Goal: Information Seeking & Learning: Learn about a topic

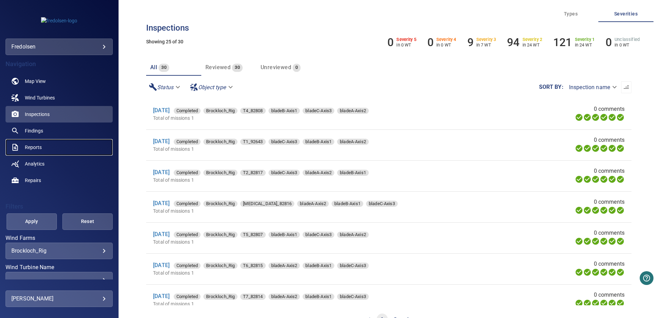
click at [33, 142] on link "Reports" at bounding box center [59, 147] width 107 height 17
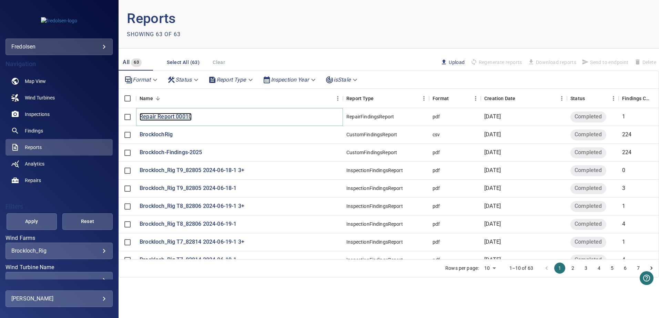
click at [187, 116] on p "Repair Report 00010" at bounding box center [166, 117] width 52 height 8
click at [45, 178] on link "Repairs" at bounding box center [59, 180] width 107 height 17
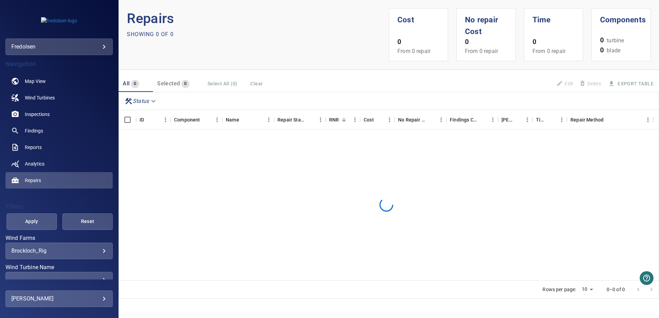
click at [87, 254] on body "**********" at bounding box center [329, 159] width 659 height 318
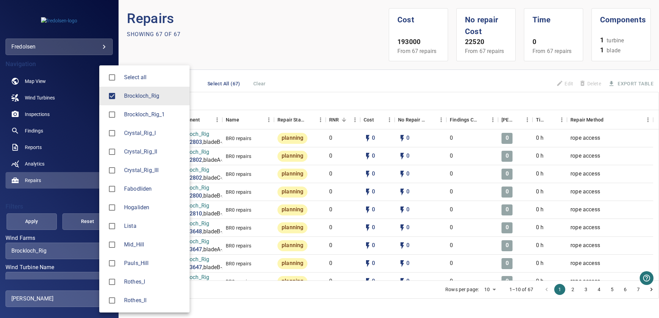
click at [268, 79] on div at bounding box center [329, 159] width 659 height 318
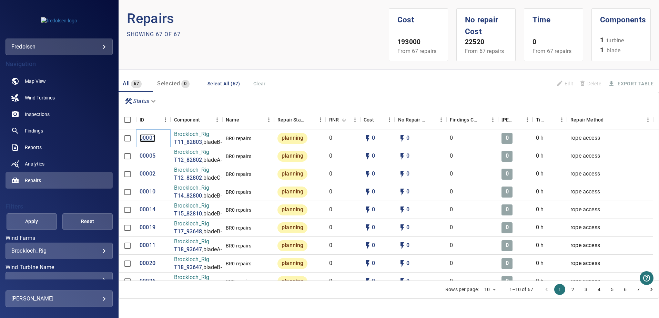
click at [148, 136] on p "00001" at bounding box center [148, 138] width 16 height 8
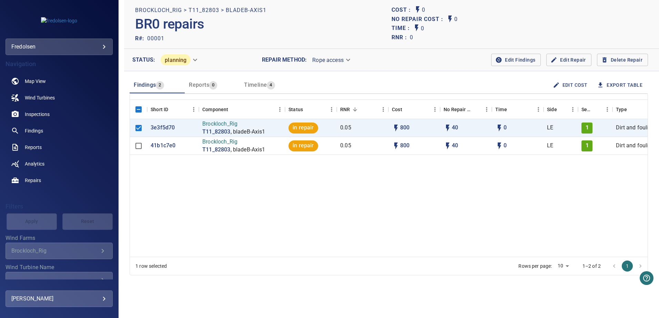
click at [205, 86] on span "Reports" at bounding box center [199, 85] width 20 height 7
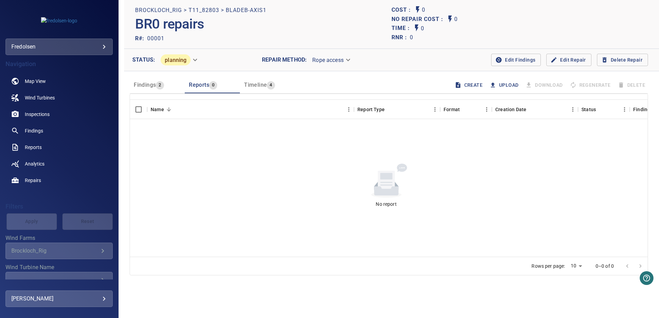
click at [152, 79] on button "Findings 2" at bounding box center [157, 85] width 55 height 17
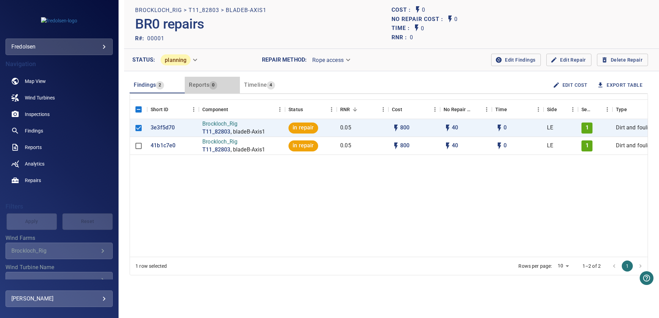
click at [202, 89] on div "Reports 0" at bounding box center [203, 85] width 28 height 10
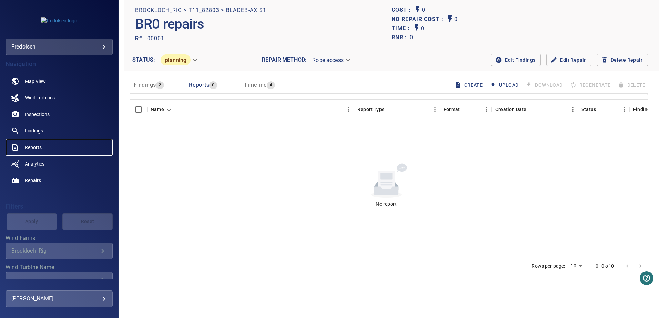
click at [33, 146] on span "Reports" at bounding box center [33, 147] width 17 height 7
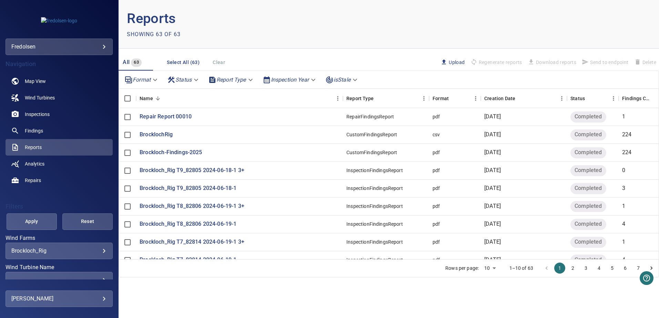
click at [456, 61] on span "Upload" at bounding box center [452, 63] width 24 height 8
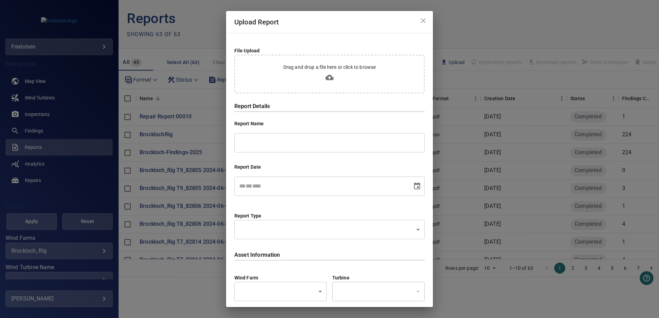
click at [422, 18] on icon "close" at bounding box center [423, 21] width 8 height 8
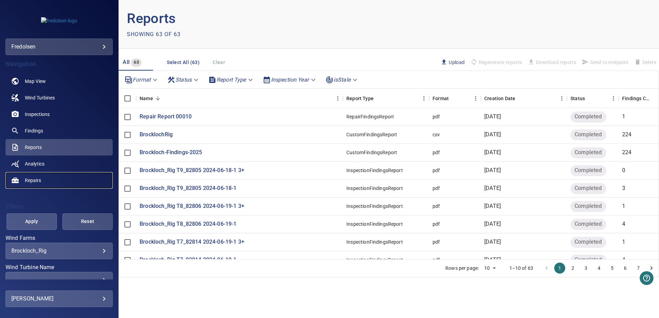
click at [34, 177] on span "Repairs" at bounding box center [33, 180] width 16 height 7
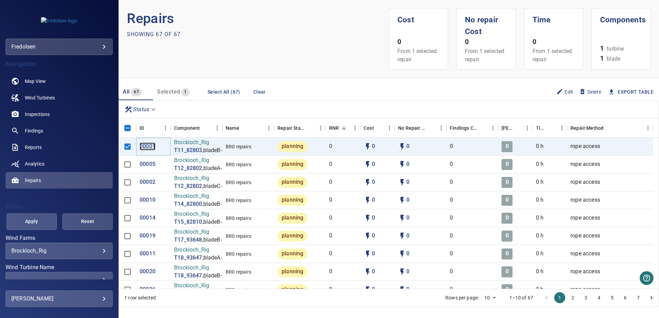
click at [147, 146] on p "00001" at bounding box center [148, 147] width 16 height 8
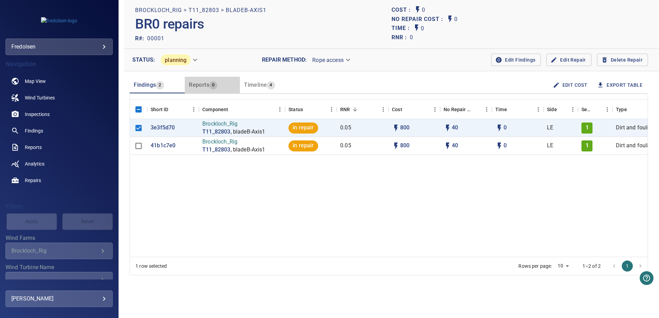
click at [201, 86] on span "Reports" at bounding box center [199, 85] width 20 height 7
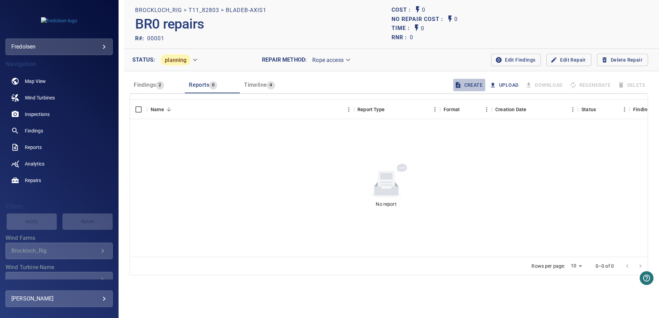
click at [467, 83] on button "Create" at bounding box center [469, 85] width 32 height 13
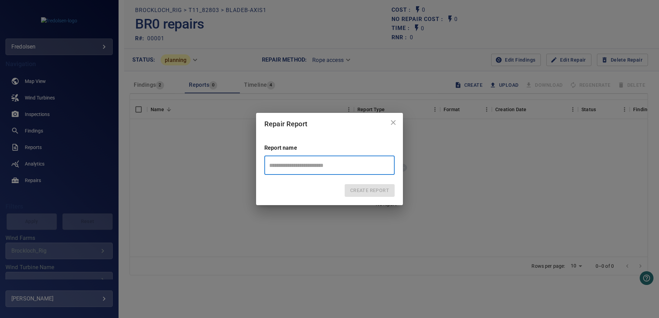
click at [394, 122] on icon "close" at bounding box center [393, 122] width 5 height 5
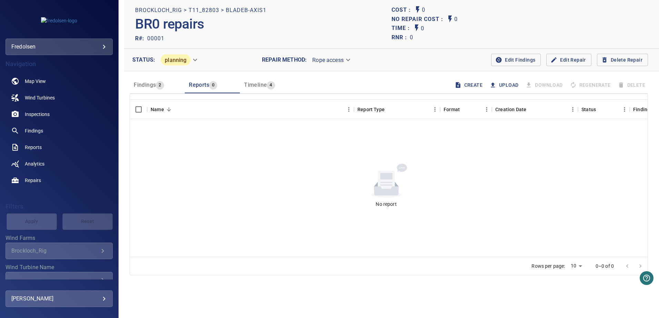
click at [505, 85] on button "Upload" at bounding box center [504, 85] width 33 height 13
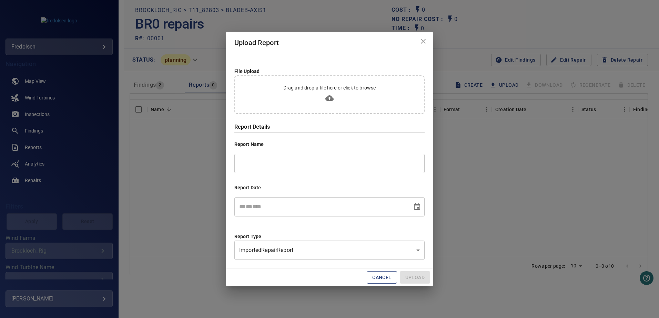
click at [373, 228] on div "**********" at bounding box center [329, 242] width 190 height 35
click at [423, 45] on icon "close" at bounding box center [423, 41] width 8 height 8
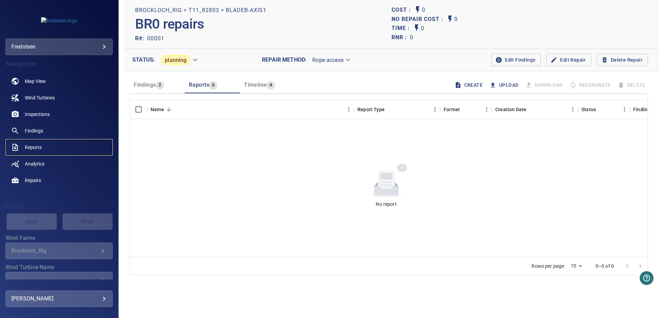
click at [32, 147] on span "Reports" at bounding box center [33, 147] width 17 height 7
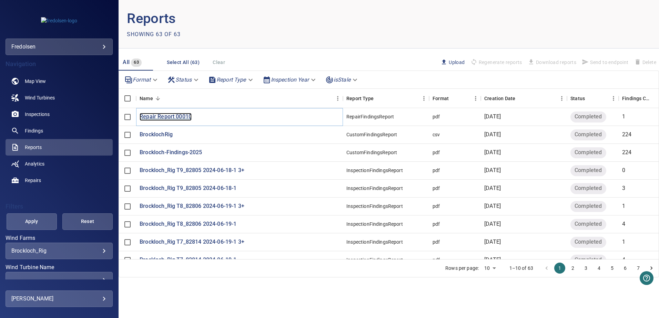
click at [176, 116] on p "Repair Report 00010" at bounding box center [166, 117] width 52 height 8
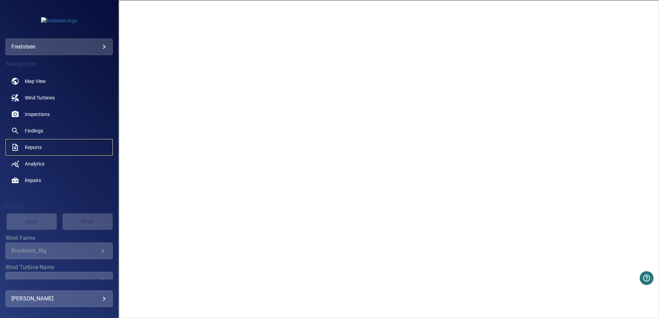
click at [34, 147] on span "Reports" at bounding box center [33, 147] width 17 height 7
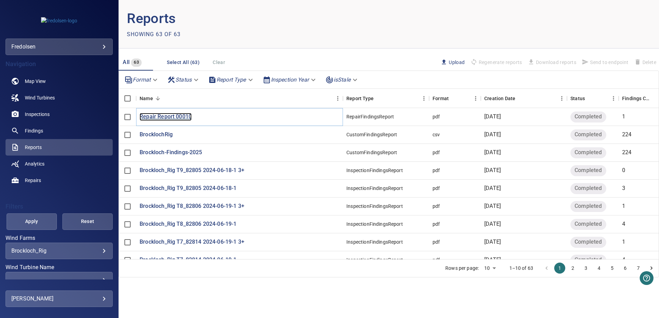
click at [172, 116] on p "Repair Report 00010" at bounding box center [166, 117] width 52 height 8
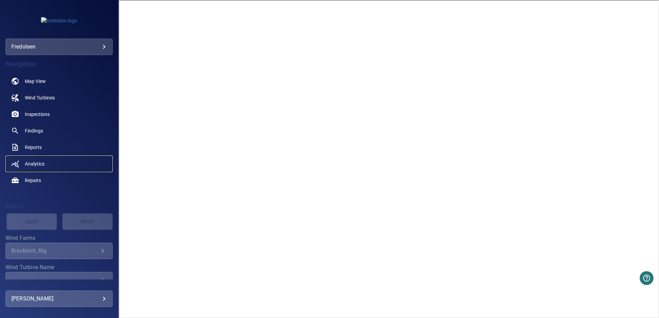
click at [45, 161] on link "Analytics" at bounding box center [59, 164] width 107 height 17
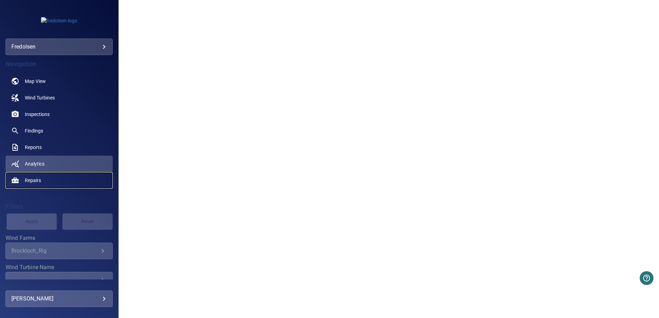
click at [33, 187] on link "Repairs" at bounding box center [59, 180] width 107 height 17
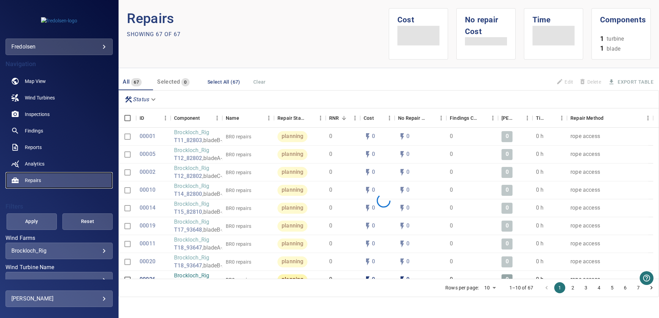
click at [34, 176] on link "Repairs" at bounding box center [59, 180] width 107 height 17
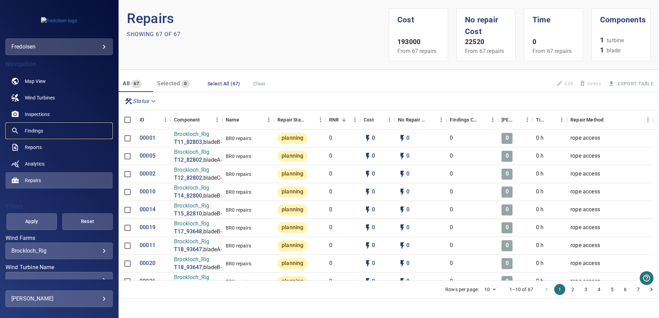
click at [56, 128] on link "Findings" at bounding box center [59, 131] width 107 height 17
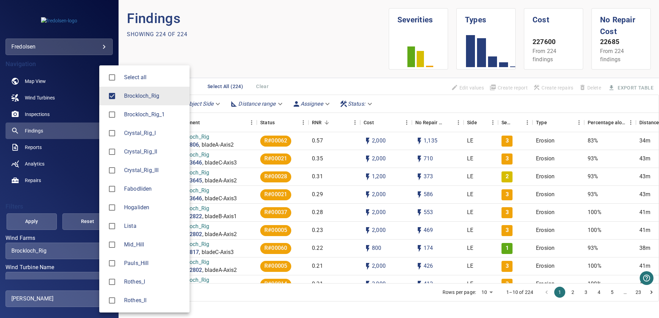
click at [70, 252] on body "**********" at bounding box center [329, 159] width 659 height 318
click at [270, 65] on div at bounding box center [329, 159] width 659 height 318
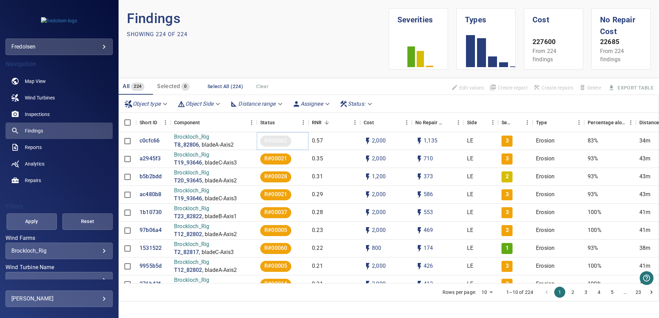
click at [280, 140] on span "R#00062" at bounding box center [275, 141] width 31 height 8
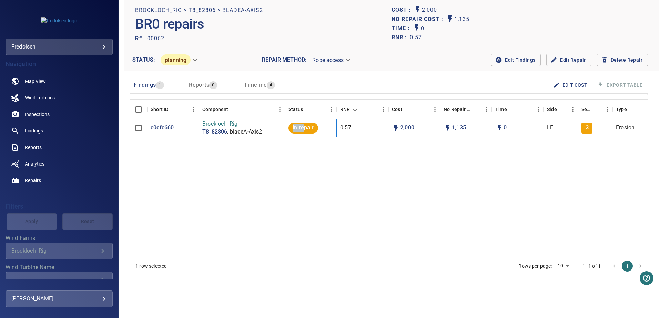
drag, startPoint x: 293, startPoint y: 129, endPoint x: 304, endPoint y: 129, distance: 10.7
click at [304, 129] on span "in repair" at bounding box center [302, 128] width 29 height 8
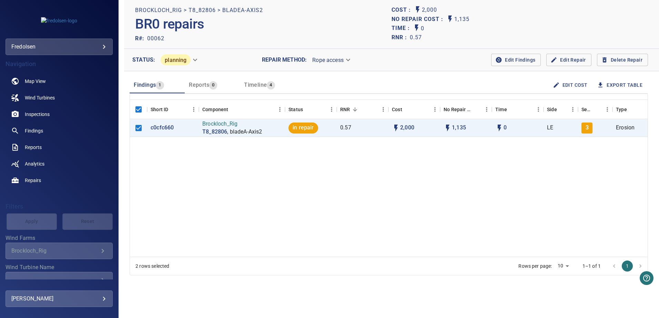
click at [302, 155] on div "c0cfc660 Brockloch_Rig T8_82806 , bladeA-Axis2 in repair 0.57 2,000 1,135 0 LE …" at bounding box center [389, 188] width 518 height 138
click at [61, 182] on link "Repairs" at bounding box center [59, 180] width 107 height 17
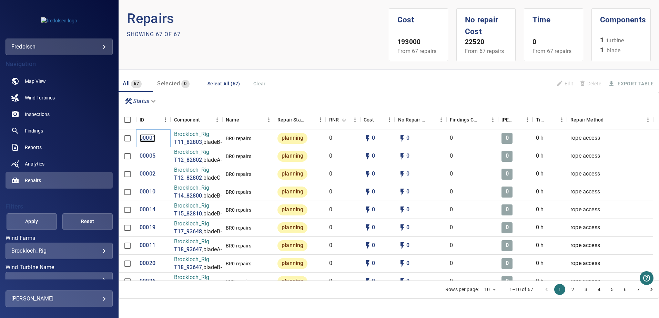
click at [145, 136] on p "00001" at bounding box center [148, 138] width 16 height 8
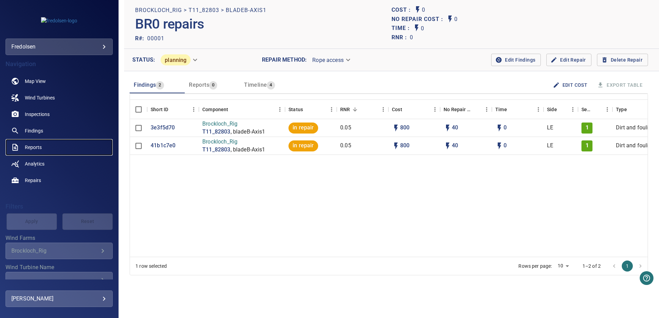
click at [36, 150] on span "Reports" at bounding box center [33, 147] width 17 height 7
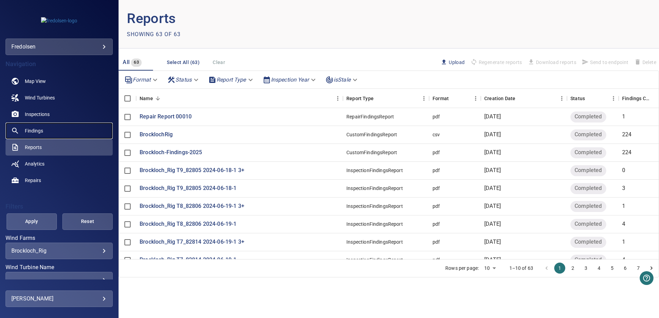
click at [47, 126] on link "Findings" at bounding box center [59, 131] width 107 height 17
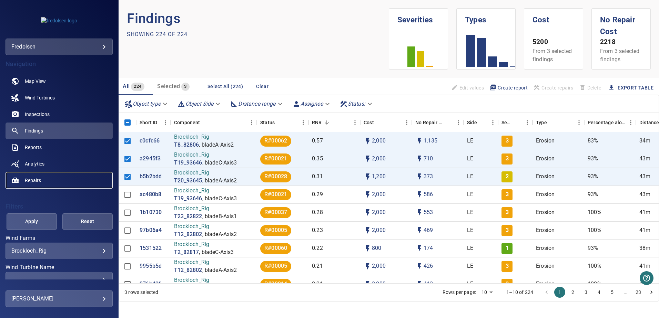
click at [27, 184] on link "Repairs" at bounding box center [59, 180] width 107 height 17
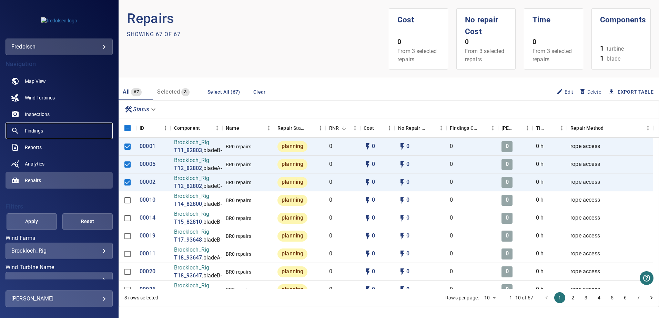
click at [33, 128] on span "Findings" at bounding box center [34, 131] width 18 height 7
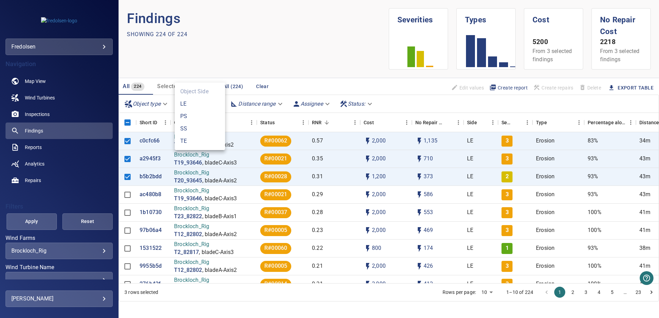
click at [210, 102] on body "**********" at bounding box center [329, 159] width 659 height 318
click at [253, 106] on div at bounding box center [329, 159] width 659 height 318
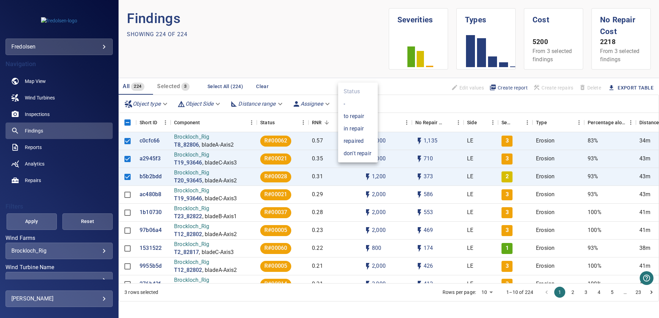
click at [361, 103] on body "**********" at bounding box center [329, 159] width 659 height 318
click at [404, 99] on div at bounding box center [329, 159] width 659 height 318
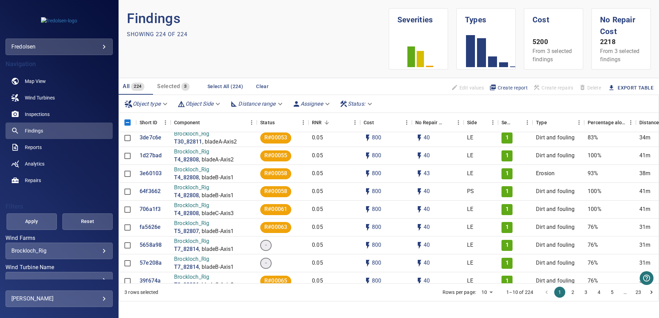
scroll to position [3833, 0]
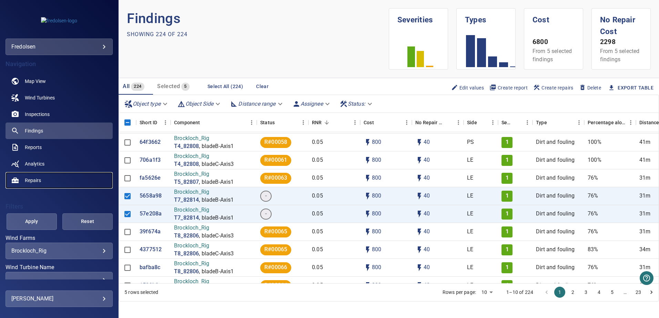
click at [40, 179] on span "Repairs" at bounding box center [33, 180] width 16 height 7
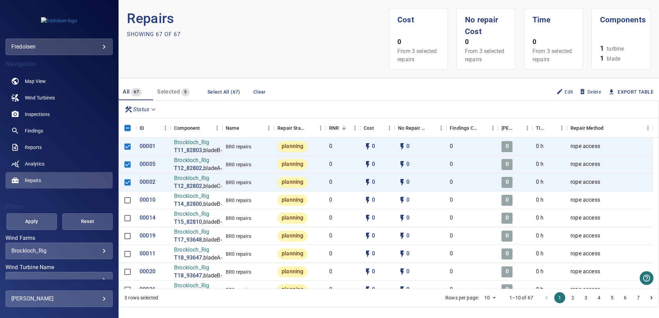
click at [304, 45] on section "Repairs Showing 67 of 67" at bounding box center [258, 38] width 262 height 61
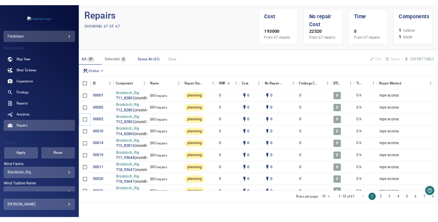
scroll to position [3, 0]
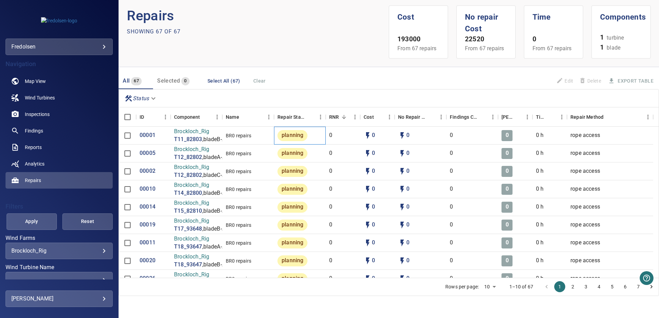
click at [286, 137] on span "planning" at bounding box center [292, 136] width 30 height 8
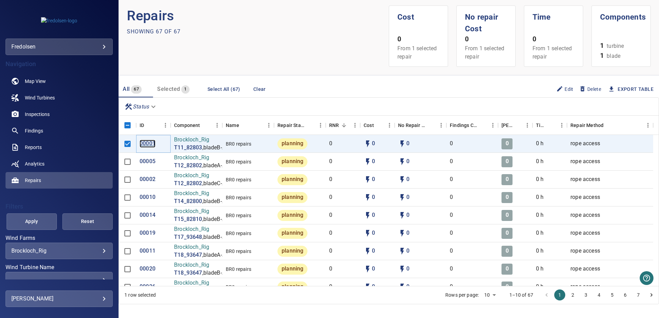
click at [144, 143] on p "00001" at bounding box center [148, 144] width 16 height 8
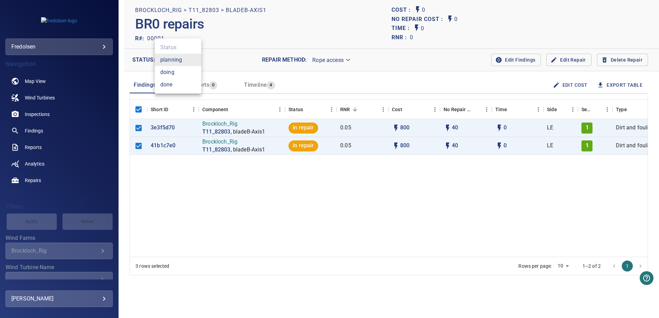
click at [194, 63] on body "**********" at bounding box center [329, 159] width 659 height 318
click at [244, 66] on div at bounding box center [329, 159] width 659 height 318
click at [204, 84] on span "Reports" at bounding box center [199, 85] width 20 height 7
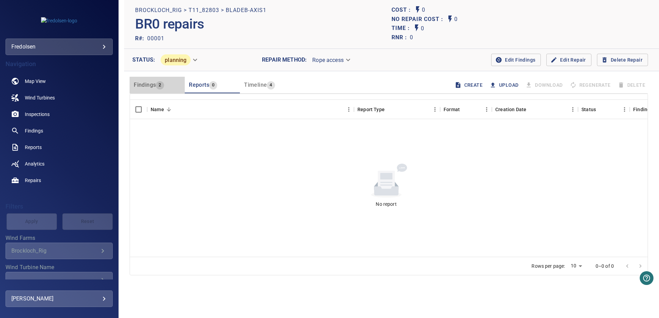
click at [149, 88] on span "Findings" at bounding box center [145, 85] width 22 height 7
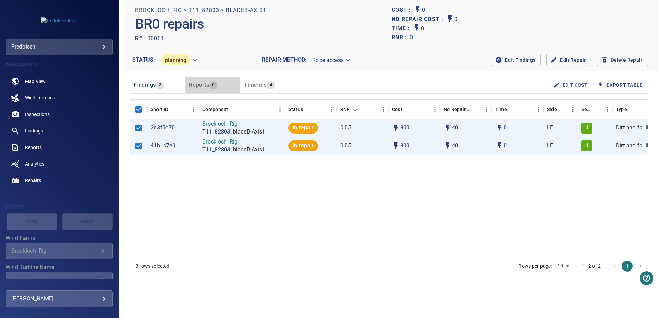
click at [204, 88] on span "Reports" at bounding box center [199, 85] width 20 height 7
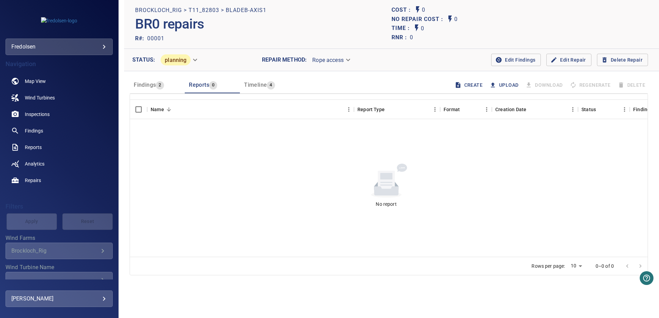
click at [254, 78] on button "Timeline 4" at bounding box center [267, 85] width 55 height 17
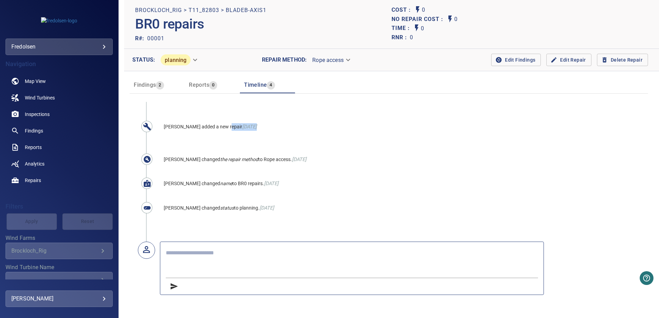
drag, startPoint x: 227, startPoint y: 126, endPoint x: 249, endPoint y: 125, distance: 22.8
click at [249, 125] on p "[PERSON_NAME] added a new repair [DATE]" at bounding box center [302, 131] width 276 height 24
drag, startPoint x: 249, startPoint y: 125, endPoint x: 214, endPoint y: 135, distance: 36.4
click at [214, 135] on span at bounding box center [302, 135] width 276 height 8
drag, startPoint x: 178, startPoint y: 160, endPoint x: 279, endPoint y: 159, distance: 101.7
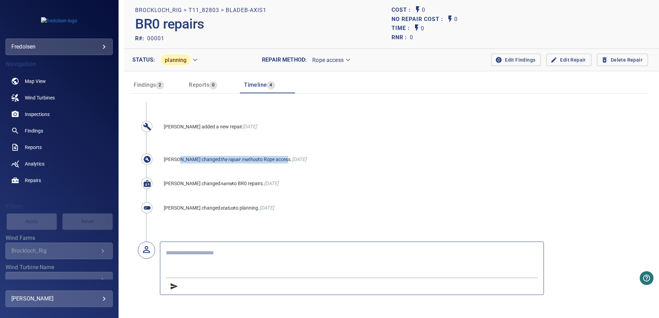
click at [279, 159] on span "[PERSON_NAME] changed the repair method to Rope access. [DATE]" at bounding box center [235, 160] width 143 height 6
click at [281, 159] on span "to Rope access." at bounding box center [275, 160] width 34 height 6
click at [220, 182] on icon "name" at bounding box center [226, 184] width 12 height 6
drag, startPoint x: 216, startPoint y: 182, endPoint x: 192, endPoint y: 185, distance: 25.0
click at [192, 185] on span "[PERSON_NAME] changed" at bounding box center [192, 184] width 57 height 6
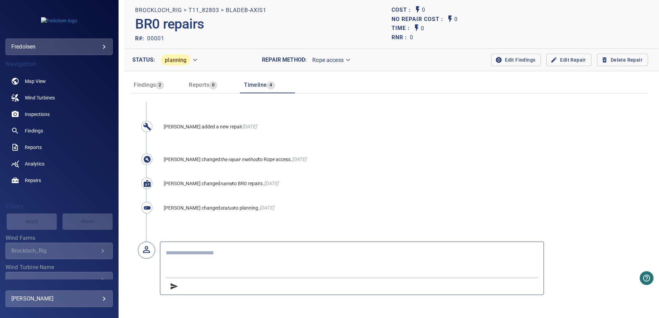
click at [349, 197] on ul "[PERSON_NAME] added a new repair [DATE] [PERSON_NAME] changed the repair method…" at bounding box center [301, 172] width 311 height 140
drag, startPoint x: 296, startPoint y: 209, endPoint x: 247, endPoint y: 186, distance: 53.5
click at [247, 186] on ul "[PERSON_NAME] added a new repair [DATE] [PERSON_NAME] changed the repair method…" at bounding box center [301, 172] width 311 height 140
drag, startPoint x: 247, startPoint y: 186, endPoint x: 196, endPoint y: 190, distance: 50.8
click at [196, 190] on p "[PERSON_NAME] changed name to BR0 repairs. [DATE]" at bounding box center [302, 184] width 276 height 16
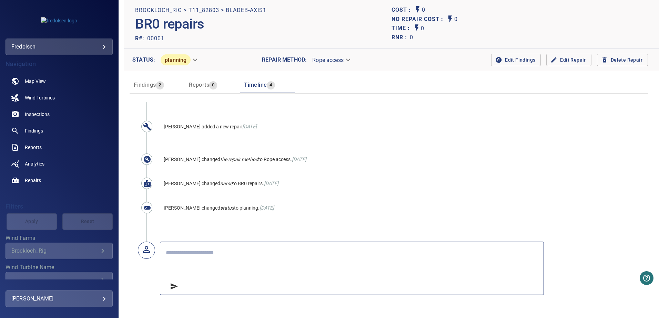
click at [186, 163] on p "[PERSON_NAME] changed the repair method to Rope access. [DATE]" at bounding box center [302, 160] width 276 height 16
click at [202, 90] on div "Reports 0" at bounding box center [203, 85] width 28 height 10
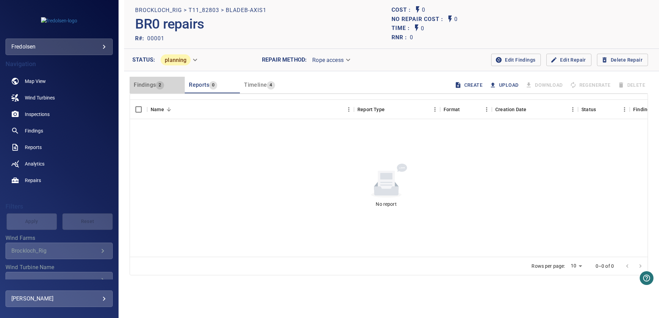
click at [151, 85] on span "Findings" at bounding box center [145, 85] width 22 height 7
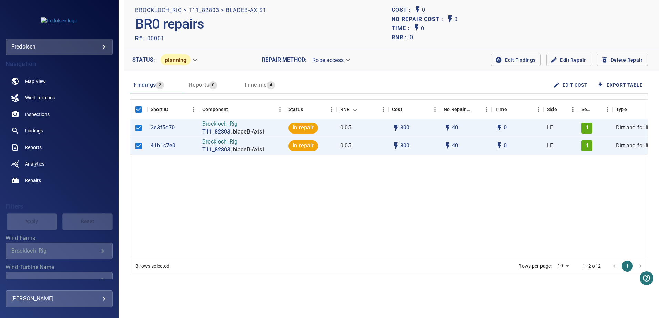
click at [499, 184] on div "3e3f5d70 Brockloch_Rig T11_82803 , bladeB-Axis1 in repair 0.05 800 40 0 LE 1 Di…" at bounding box center [389, 188] width 518 height 138
